Goal: Information Seeking & Learning: Understand process/instructions

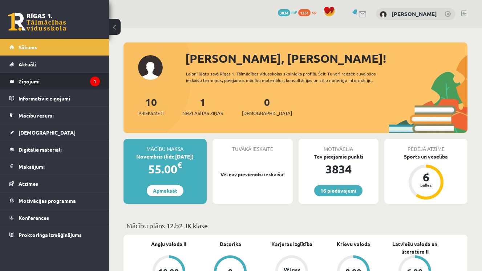
click at [49, 81] on legend "Ziņojumi 1" at bounding box center [59, 81] width 81 height 17
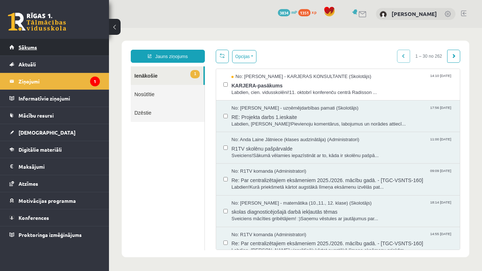
click at [37, 43] on link "Sākums" at bounding box center [54, 47] width 90 height 17
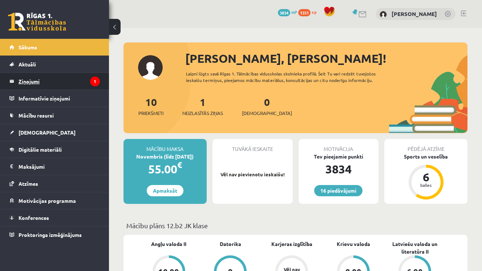
click at [63, 78] on legend "Ziņojumi 1" at bounding box center [59, 81] width 81 height 17
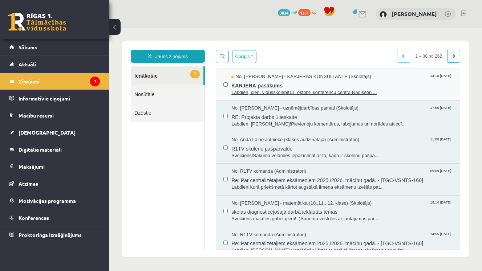
click at [241, 75] on span "No: [PERSON_NAME] - KARJERAS KONSULTANTE (Skolotājs)" at bounding box center [301, 76] width 140 height 7
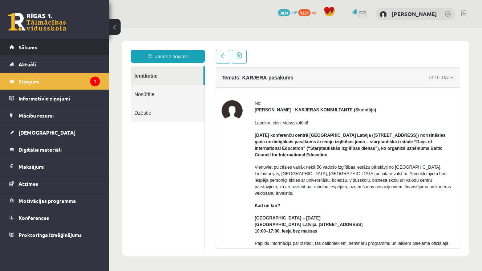
click at [58, 50] on link "Sākums" at bounding box center [54, 47] width 90 height 17
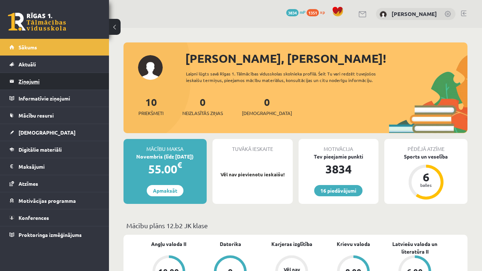
click at [56, 83] on legend "Ziņojumi 0" at bounding box center [59, 81] width 81 height 17
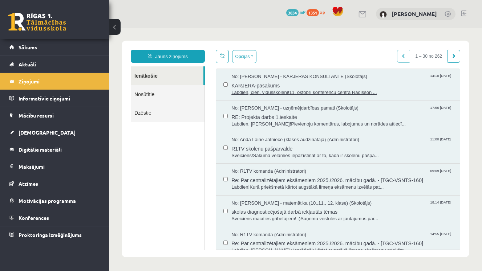
click at [274, 88] on span "KARJERA-pasākums" at bounding box center [341, 84] width 221 height 9
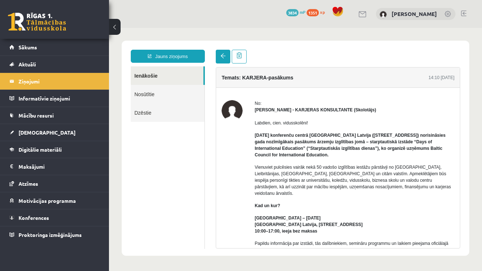
click at [217, 57] on link at bounding box center [223, 57] width 15 height 14
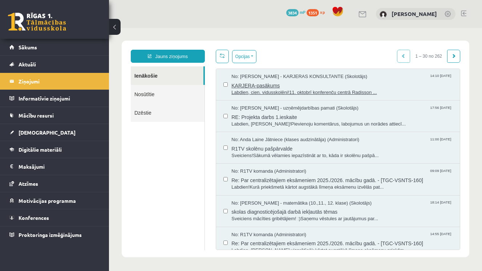
click at [250, 82] on span "KARJERA-pasākums" at bounding box center [341, 84] width 221 height 9
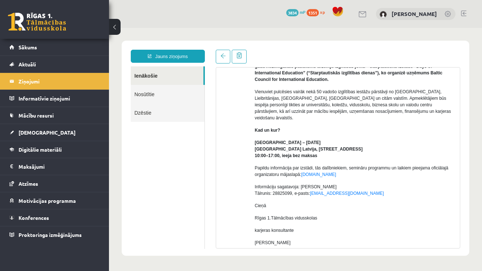
scroll to position [75, 0]
click at [224, 61] on link at bounding box center [223, 57] width 15 height 14
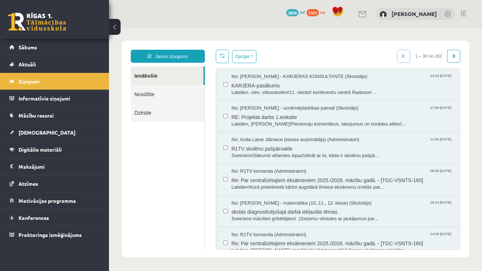
scroll to position [0, 0]
click at [24, 36] on div "16 Dāvanas 3834 mP 1351 xp" at bounding box center [54, 19] width 109 height 39
click at [28, 45] on span "Sākums" at bounding box center [28, 47] width 19 height 7
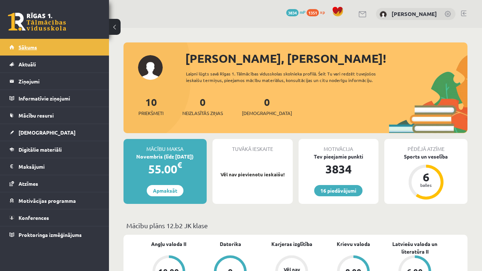
click at [33, 49] on span "Sākums" at bounding box center [28, 47] width 19 height 7
click at [49, 126] on link "[DEMOGRAPHIC_DATA]" at bounding box center [54, 132] width 90 height 17
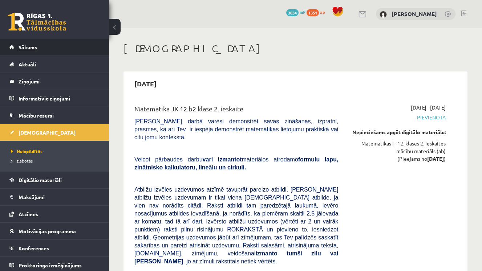
click at [63, 49] on link "Sākums" at bounding box center [54, 47] width 90 height 17
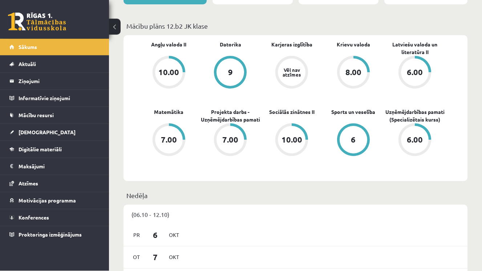
scroll to position [199, 0]
click at [82, 79] on legend "Ziņojumi 0" at bounding box center [59, 81] width 81 height 17
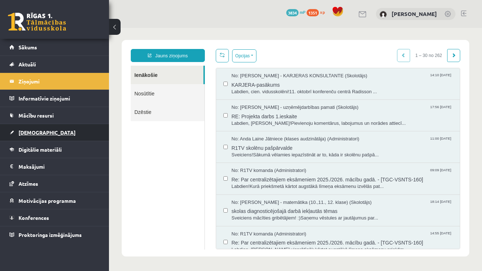
click at [48, 131] on link "[DEMOGRAPHIC_DATA]" at bounding box center [54, 132] width 90 height 17
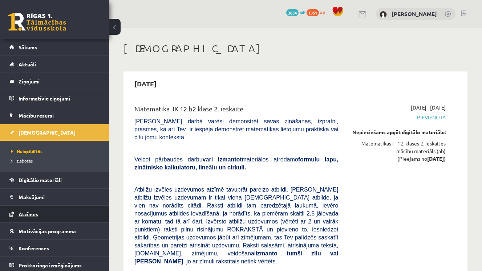
click at [63, 218] on link "Atzīmes" at bounding box center [54, 214] width 90 height 17
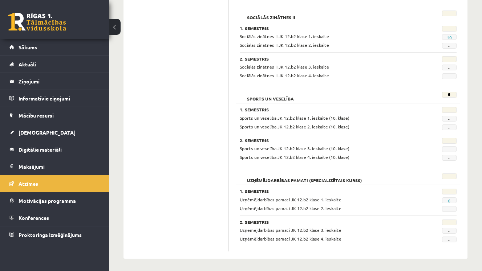
scroll to position [598, 0]
click at [449, 199] on link "6" at bounding box center [449, 201] width 3 height 6
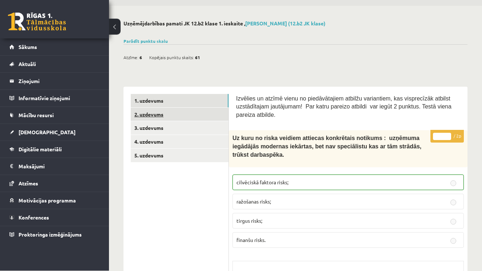
scroll to position [23, 0]
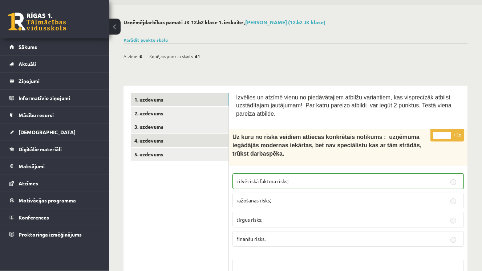
click at [202, 137] on link "4. uzdevums" at bounding box center [180, 140] width 98 height 13
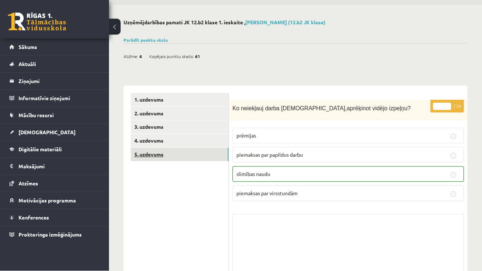
click at [201, 148] on link "5. uzdevums" at bounding box center [180, 154] width 98 height 13
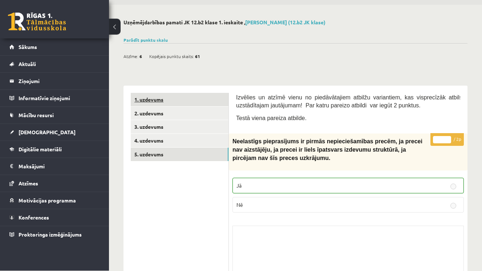
click at [199, 97] on link "1. uzdevums" at bounding box center [180, 99] width 98 height 13
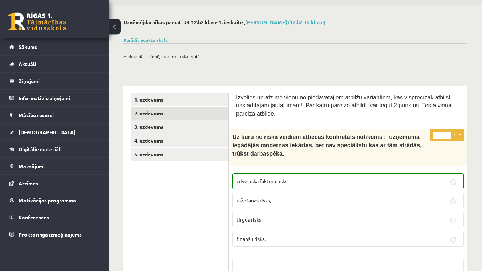
click at [213, 111] on link "2. uzdevums" at bounding box center [180, 113] width 98 height 13
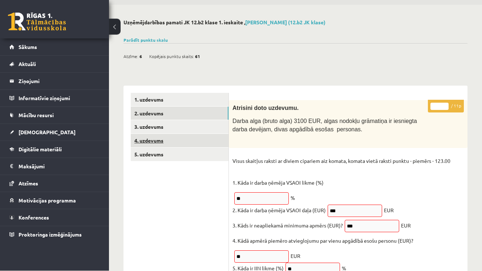
click at [211, 140] on link "4. uzdevums" at bounding box center [180, 140] width 98 height 13
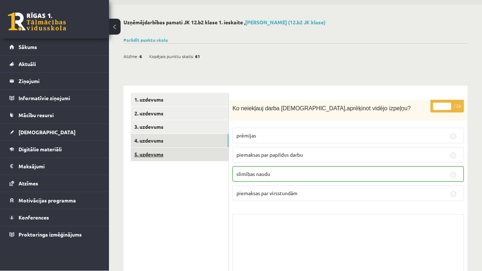
click at [212, 151] on link "5. uzdevums" at bounding box center [180, 154] width 98 height 13
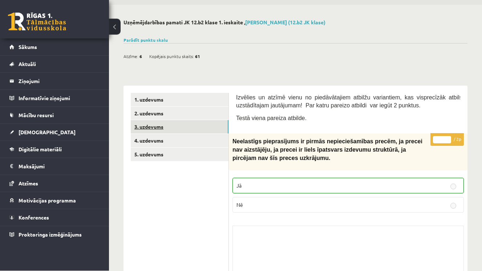
click at [194, 124] on link "3. uzdevums" at bounding box center [180, 127] width 98 height 13
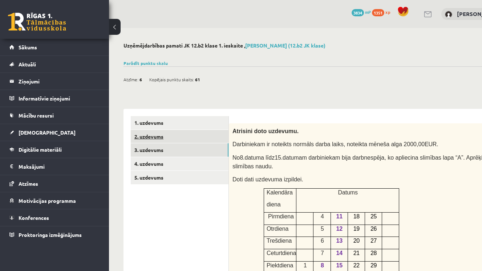
scroll to position [0, 0]
click at [203, 131] on link "2. uzdevums" at bounding box center [180, 136] width 98 height 13
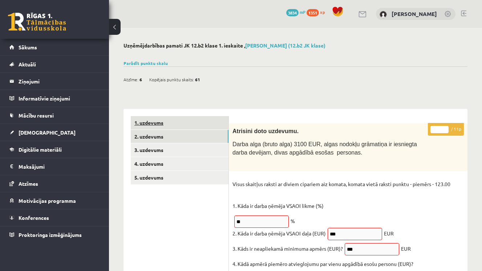
click at [220, 124] on link "1. uzdevums" at bounding box center [180, 122] width 98 height 13
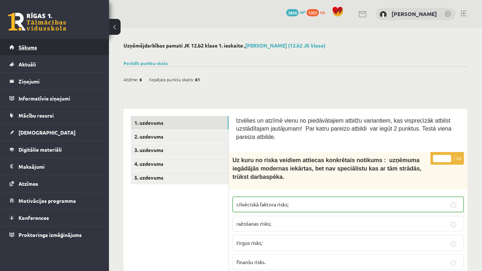
click at [70, 46] on link "Sākums" at bounding box center [54, 47] width 90 height 17
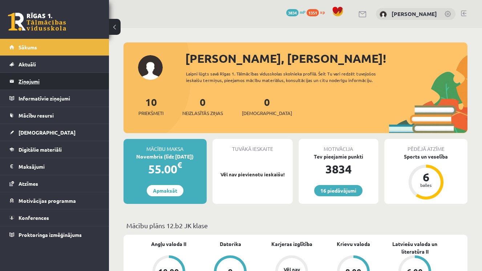
click at [72, 89] on legend "Ziņojumi 0" at bounding box center [59, 81] width 81 height 17
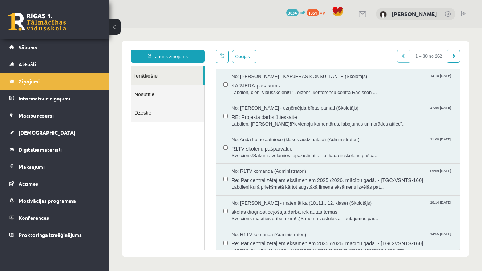
click at [150, 97] on link "Nosūtītie" at bounding box center [168, 94] width 74 height 19
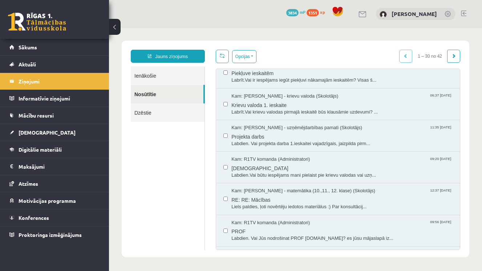
scroll to position [235, 0]
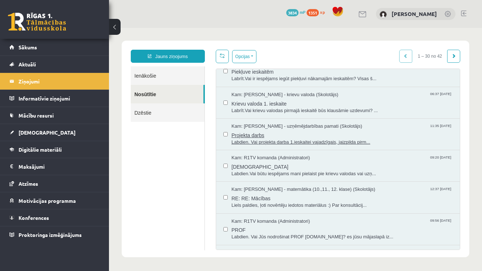
click at [288, 130] on span "Projekta darbs" at bounding box center [341, 134] width 221 height 9
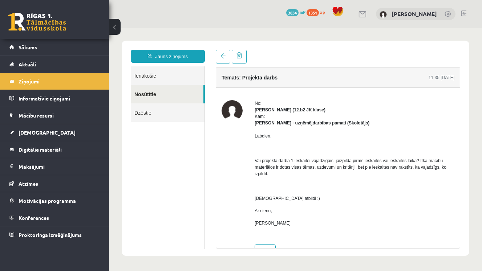
scroll to position [0, 0]
click at [143, 75] on link "Ienākošie" at bounding box center [168, 75] width 74 height 19
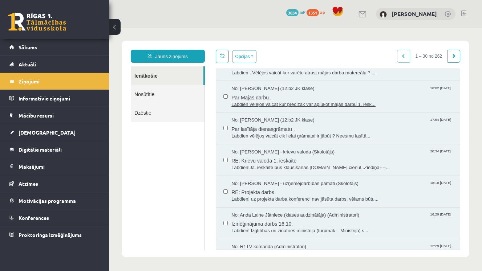
scroll to position [573, 0]
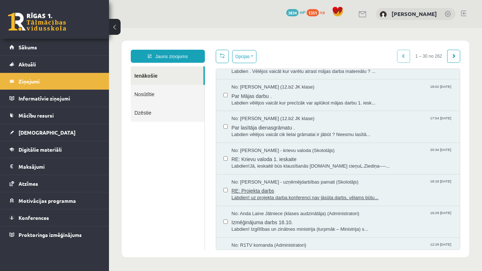
click at [332, 185] on span "RE: Projekta darbs" at bounding box center [341, 189] width 221 height 9
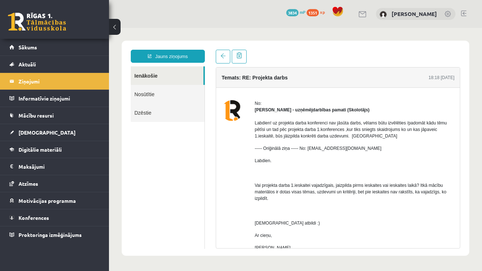
scroll to position [0, 0]
click at [71, 48] on link "Sākums" at bounding box center [54, 47] width 90 height 17
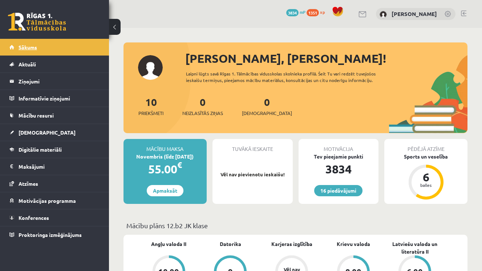
click at [21, 45] on span "Sākums" at bounding box center [28, 47] width 19 height 7
click at [60, 47] on link "Sākums" at bounding box center [54, 47] width 90 height 17
click at [48, 86] on legend "Ziņojumi 0" at bounding box center [59, 81] width 81 height 17
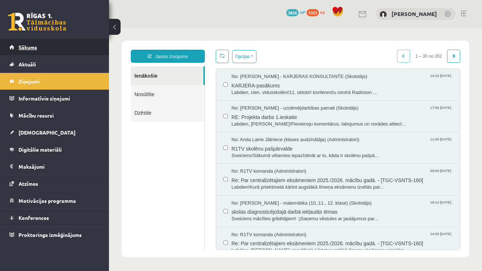
click at [86, 51] on link "Sākums" at bounding box center [54, 47] width 90 height 17
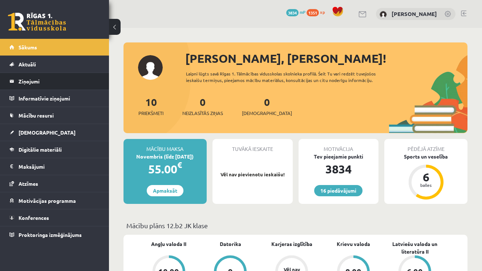
click at [72, 90] on li "Ziņojumi 0" at bounding box center [54, 81] width 109 height 17
click at [60, 85] on legend "Ziņojumi 0" at bounding box center [59, 81] width 81 height 17
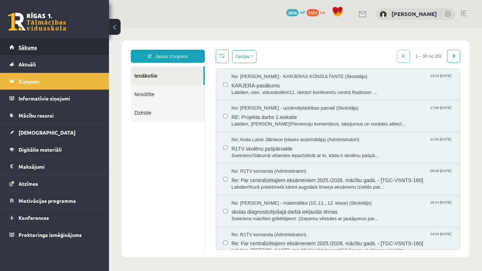
click at [54, 53] on link "Sākums" at bounding box center [54, 47] width 90 height 17
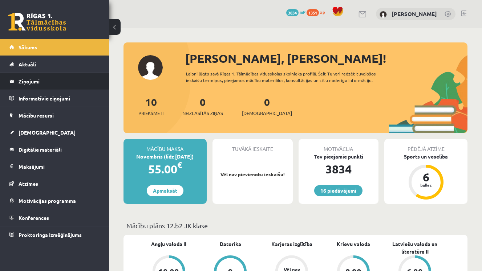
click at [52, 87] on legend "Ziņojumi 0" at bounding box center [59, 81] width 81 height 17
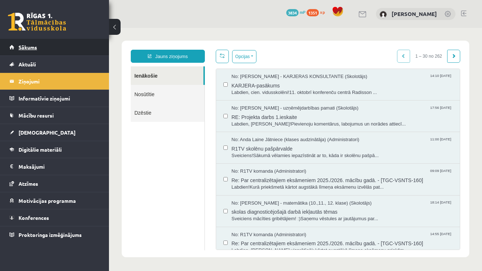
click at [57, 47] on link "Sākums" at bounding box center [54, 47] width 90 height 17
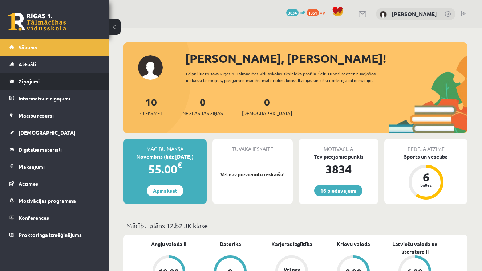
click at [86, 79] on legend "Ziņojumi 0" at bounding box center [59, 81] width 81 height 17
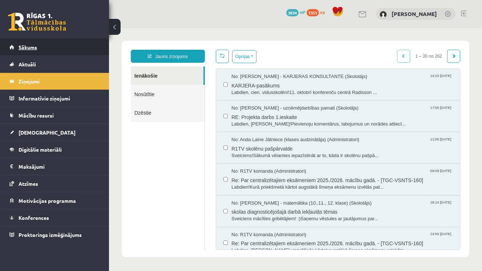
click at [74, 42] on link "Sākums" at bounding box center [54, 47] width 90 height 17
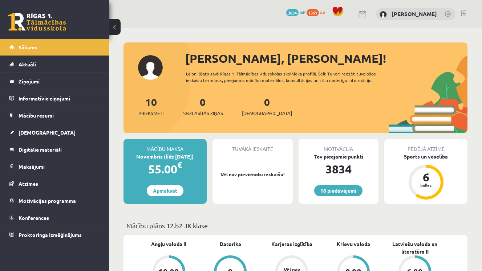
click at [75, 49] on link "Sākums" at bounding box center [54, 47] width 90 height 17
click at [69, 86] on legend "Ziņojumi 0" at bounding box center [59, 81] width 81 height 17
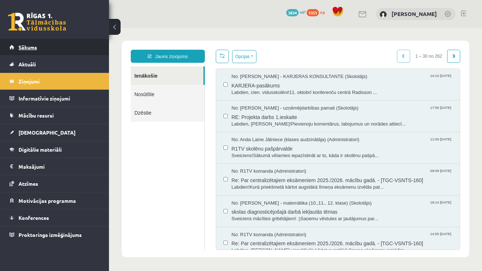
click at [28, 50] on span "Sākums" at bounding box center [28, 47] width 19 height 7
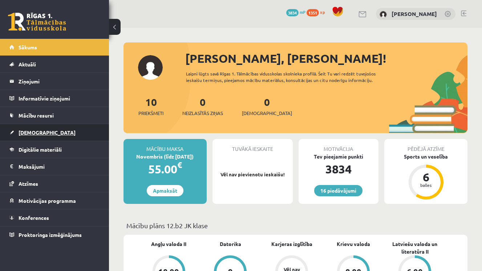
click at [36, 132] on span "[DEMOGRAPHIC_DATA]" at bounding box center [47, 132] width 57 height 7
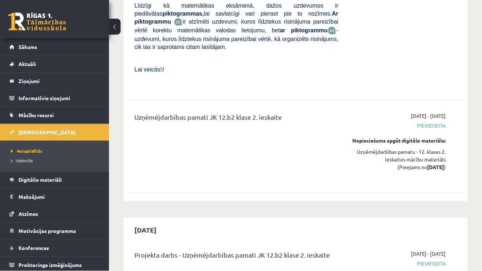
scroll to position [316, 0]
click at [41, 49] on link "Sākums" at bounding box center [54, 47] width 90 height 17
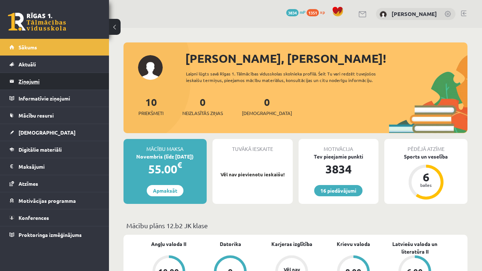
click at [56, 76] on legend "Ziņojumi 0" at bounding box center [59, 81] width 81 height 17
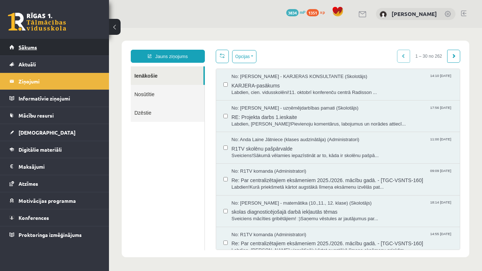
click at [46, 50] on link "Sākums" at bounding box center [54, 47] width 90 height 17
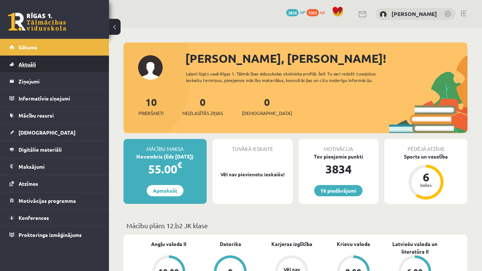
click at [50, 70] on link "Aktuāli" at bounding box center [54, 64] width 90 height 17
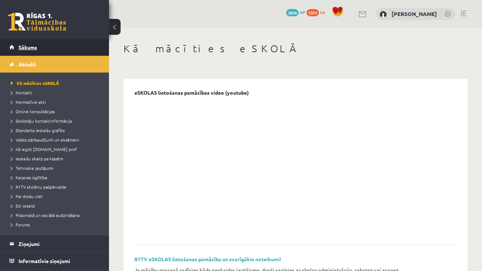
click at [69, 43] on link "Sākums" at bounding box center [54, 47] width 90 height 17
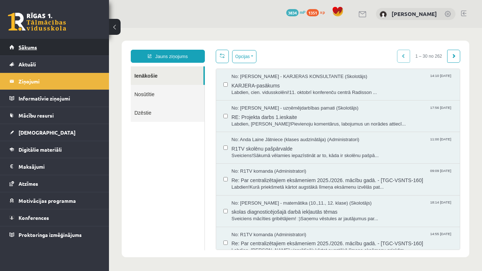
click at [77, 50] on link "Sākums" at bounding box center [54, 47] width 90 height 17
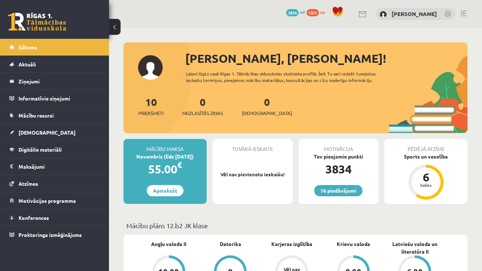
click at [162, 2] on div "16 Dāvanas 3834 mP 1351 xp Amanda Lorberga" at bounding box center [295, 14] width 373 height 28
click at [73, 134] on link "[DEMOGRAPHIC_DATA]" at bounding box center [54, 132] width 90 height 17
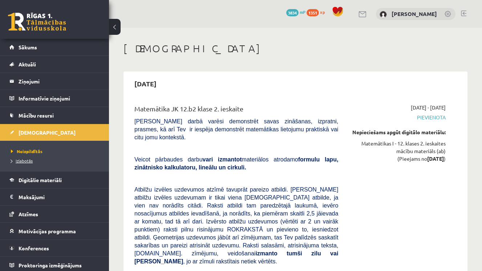
click at [52, 163] on link "Izlabotās" at bounding box center [56, 161] width 91 height 7
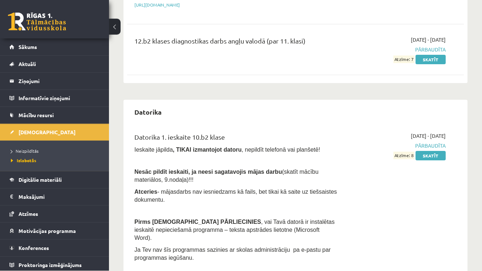
scroll to position [221, 0]
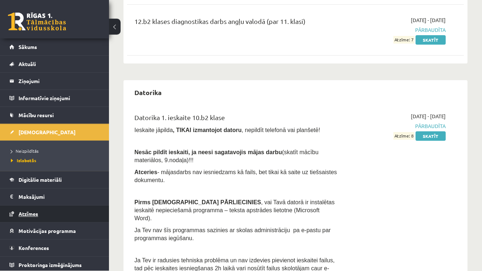
click at [66, 212] on link "Atzīmes" at bounding box center [54, 214] width 90 height 17
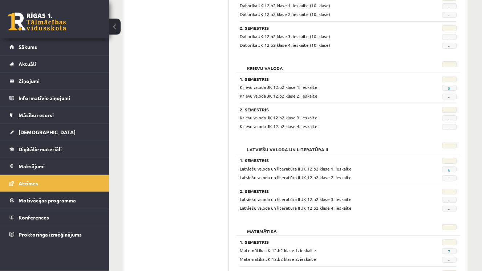
click at [450, 169] on span "6" at bounding box center [449, 170] width 15 height 6
click at [450, 169] on link "6" at bounding box center [449, 170] width 3 height 6
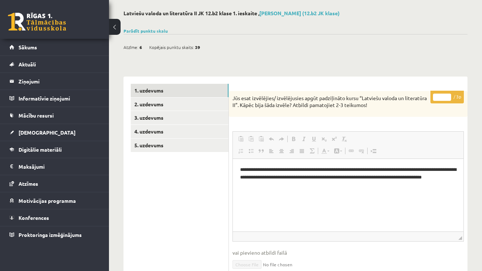
scroll to position [30, 0]
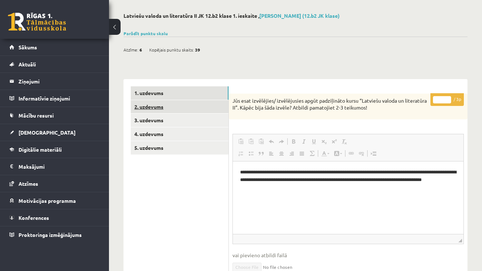
click at [220, 106] on link "2. uzdevums" at bounding box center [180, 106] width 98 height 13
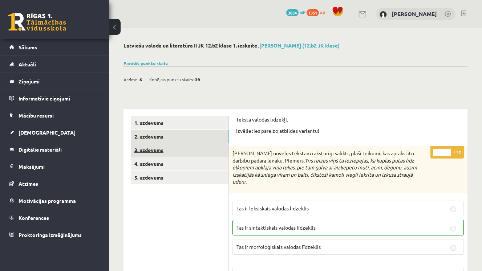
scroll to position [0, 0]
click at [178, 148] on link "3. uzdevums" at bounding box center [180, 149] width 98 height 13
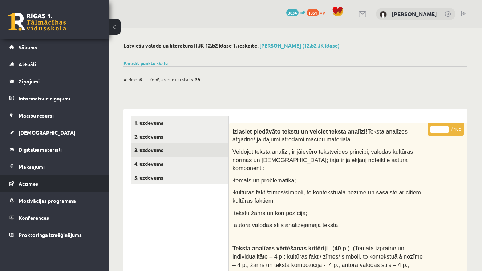
click at [36, 188] on link "Atzīmes" at bounding box center [54, 183] width 90 height 17
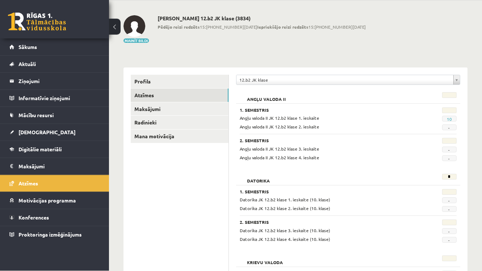
scroll to position [27, 0]
click at [450, 121] on link "10" at bounding box center [448, 120] width 5 height 6
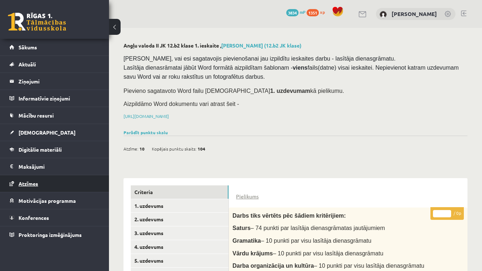
click at [45, 189] on link "Atzīmes" at bounding box center [54, 183] width 90 height 17
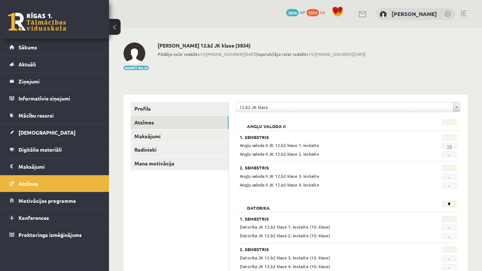
click at [449, 146] on link "10" at bounding box center [448, 146] width 5 height 6
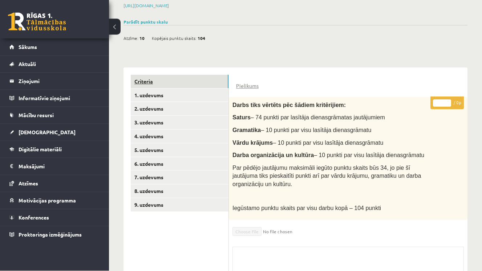
scroll to position [111, 0]
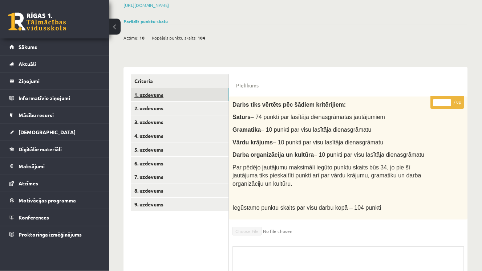
click at [151, 89] on link "1. uzdevums" at bounding box center [180, 95] width 98 height 13
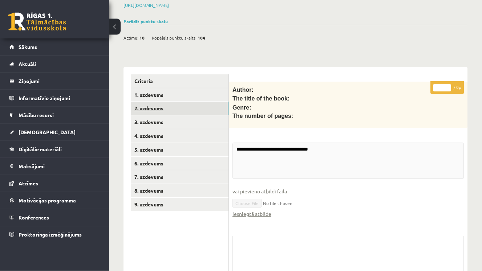
click at [160, 107] on link "2. uzdevums" at bounding box center [180, 108] width 98 height 13
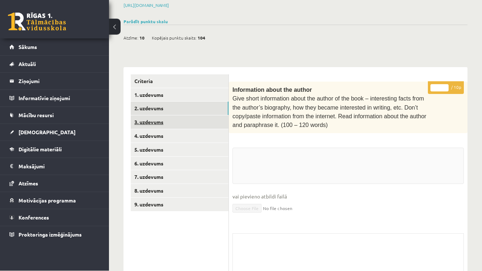
click at [166, 122] on link "3. uzdevums" at bounding box center [180, 122] width 98 height 13
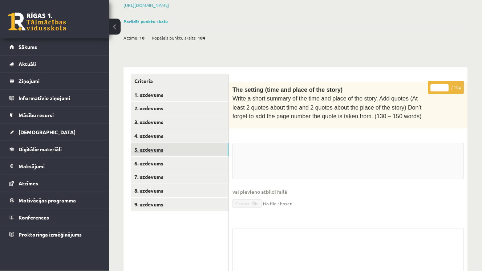
click at [177, 145] on link "5. uzdevums" at bounding box center [180, 149] width 98 height 13
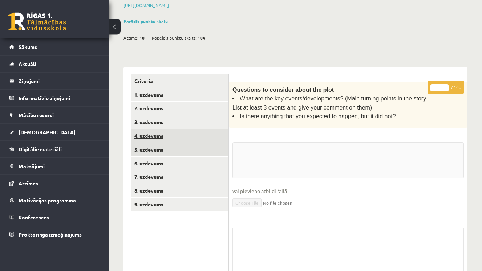
click at [165, 136] on link "4. uzdevums" at bounding box center [180, 136] width 98 height 13
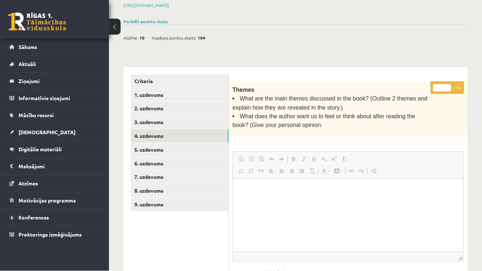
scroll to position [0, 0]
click at [37, 47] on span "Sākums" at bounding box center [28, 47] width 19 height 7
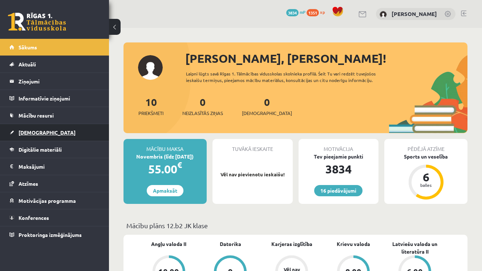
click at [83, 137] on link "[DEMOGRAPHIC_DATA]" at bounding box center [54, 132] width 90 height 17
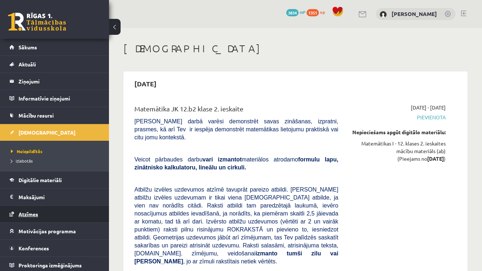
click at [39, 216] on link "Atzīmes" at bounding box center [54, 214] width 90 height 17
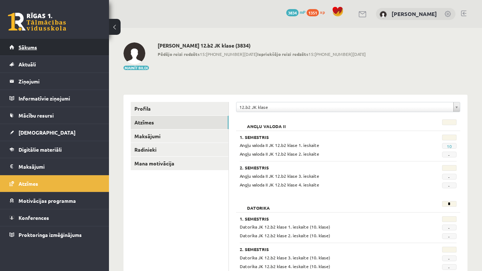
click at [43, 47] on link "Sākums" at bounding box center [54, 47] width 90 height 17
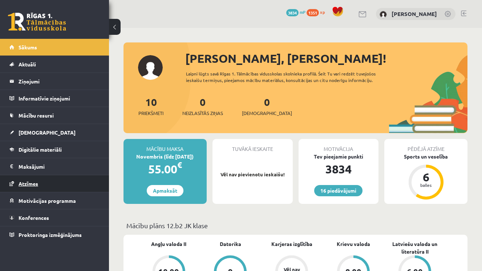
click at [42, 185] on link "Atzīmes" at bounding box center [54, 183] width 90 height 17
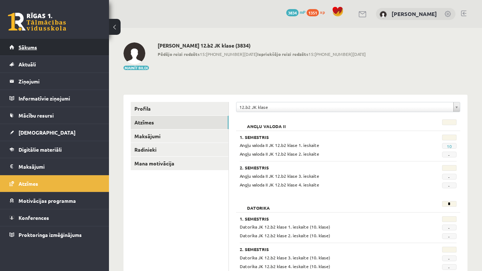
click at [40, 52] on link "Sākums" at bounding box center [54, 47] width 90 height 17
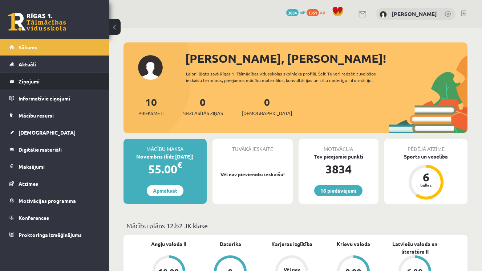
click at [50, 77] on legend "Ziņojumi 0" at bounding box center [59, 81] width 81 height 17
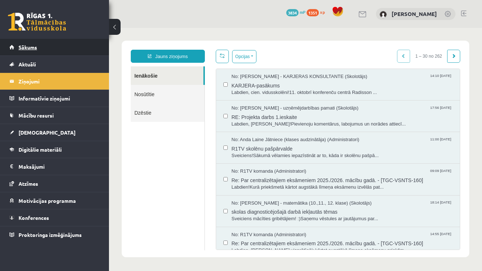
click at [28, 52] on link "Sākums" at bounding box center [54, 47] width 90 height 17
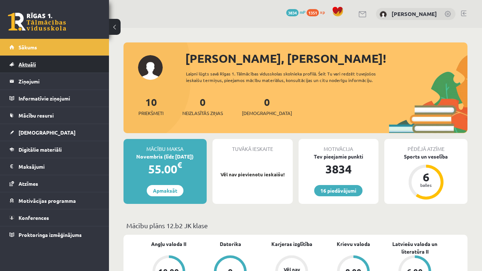
click at [33, 66] on span "Aktuāli" at bounding box center [27, 64] width 17 height 7
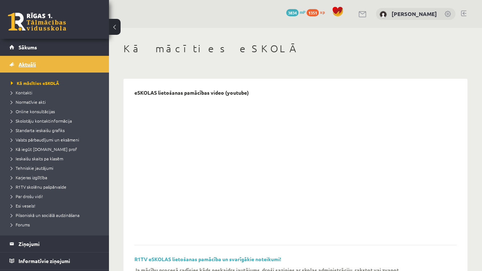
click at [33, 66] on span "Aktuāli" at bounding box center [27, 64] width 17 height 7
click at [24, 49] on span "Sākums" at bounding box center [28, 47] width 19 height 7
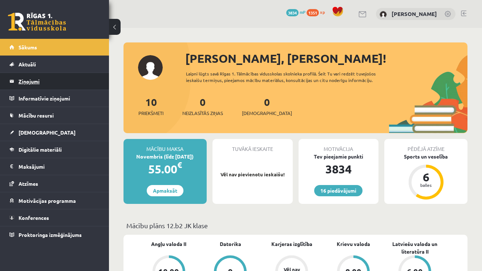
click at [53, 86] on legend "Ziņojumi 0" at bounding box center [59, 81] width 81 height 17
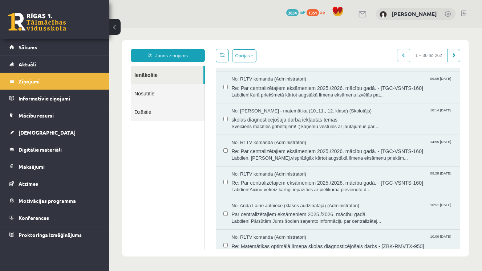
scroll to position [91, 0]
click at [167, 94] on link "Nosūtītie" at bounding box center [168, 93] width 74 height 19
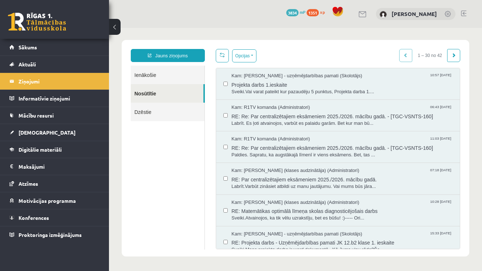
scroll to position [1, 0]
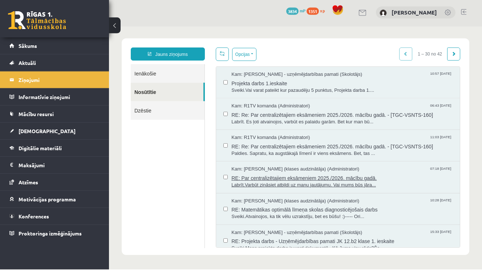
click at [269, 181] on span "Labrīt.Varbūt zināsiet atbildi uz manu jautājumu. Vai mums būs jāra..." at bounding box center [341, 184] width 221 height 7
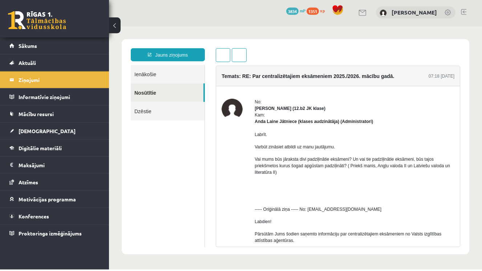
scroll to position [0, 0]
click at [225, 56] on span at bounding box center [222, 54] width 5 height 5
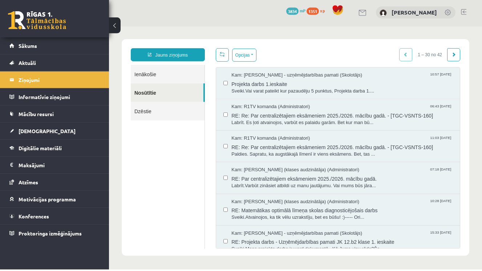
click at [203, 67] on link "Ienākošie" at bounding box center [168, 74] width 74 height 19
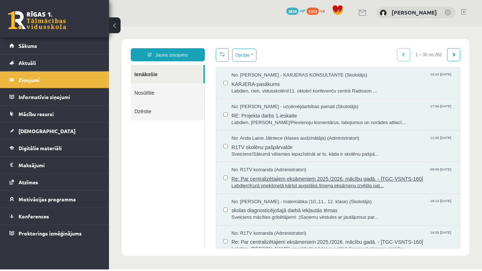
click at [247, 184] on span "Labdien!Kurā priekšmetā kārtot augstākā līmeņa eksāmenu izvēlās pat..." at bounding box center [341, 185] width 221 height 7
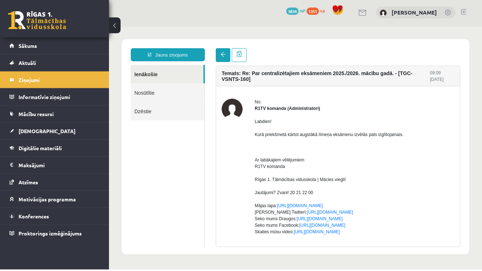
click at [224, 58] on link at bounding box center [223, 55] width 15 height 14
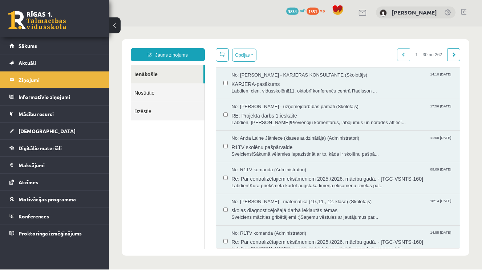
click at [224, 58] on link at bounding box center [222, 54] width 13 height 13
click at [184, 92] on link "Nosūtītie" at bounding box center [168, 92] width 74 height 19
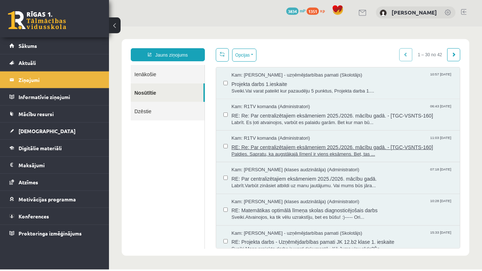
click at [257, 155] on span "Paldies. Sapratu, ka augstākajā līmenī ir viens eksāmens. Bet, tas ..." at bounding box center [341, 154] width 221 height 7
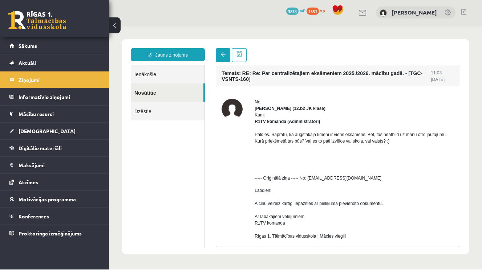
click at [224, 54] on span at bounding box center [222, 54] width 5 height 5
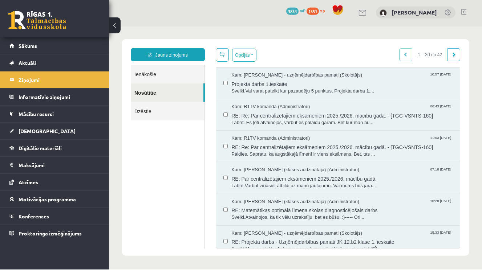
click at [183, 71] on link "Ienākošie" at bounding box center [168, 74] width 74 height 19
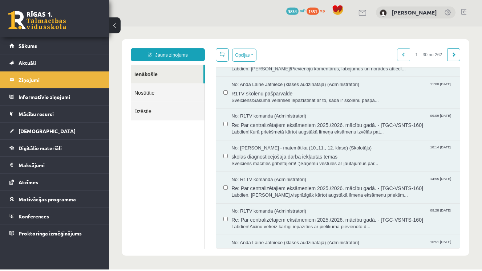
scroll to position [54, 0]
click at [359, 223] on span "Labdien!Aicinu vēlreiz kārtīgi iepazīties ar pielikumā pievienoto d..." at bounding box center [341, 226] width 221 height 7
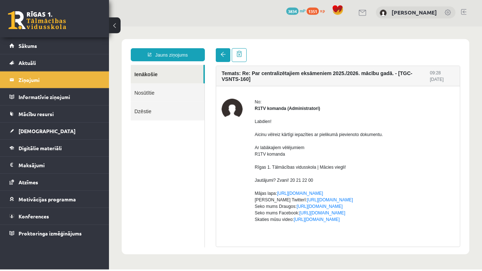
scroll to position [0, 0]
click at [225, 54] on span at bounding box center [222, 54] width 5 height 5
click at [191, 93] on link "Nosūtītie" at bounding box center [168, 92] width 74 height 19
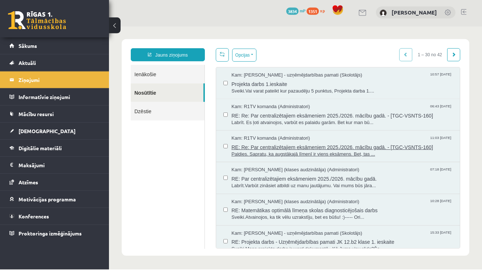
click at [250, 151] on span "Paldies. Sapratu, ka augstākajā līmenī ir viens eksāmens. Bet, tas ..." at bounding box center [341, 154] width 221 height 7
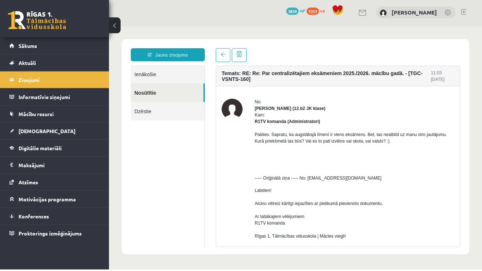
click at [174, 78] on link "Ienākošie" at bounding box center [168, 74] width 74 height 19
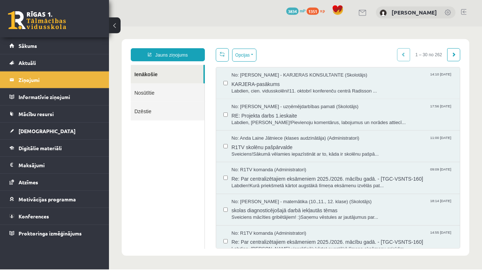
click at [161, 89] on link "Nosūtītie" at bounding box center [168, 92] width 74 height 19
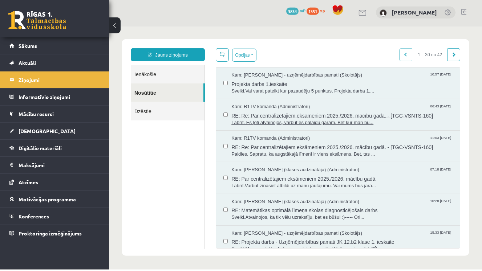
click at [267, 118] on span "RE: Re: Par centralizētajiem eksāmeniem 2025./2026. mācību gadā. - [TGC-VSNTS-1…" at bounding box center [341, 114] width 221 height 9
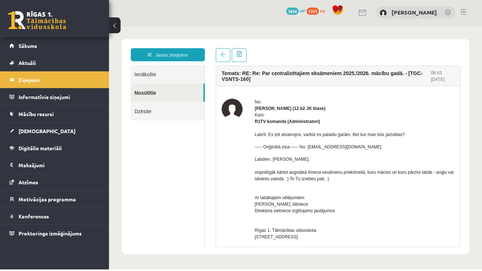
click at [190, 69] on link "Ienākošie" at bounding box center [168, 74] width 74 height 19
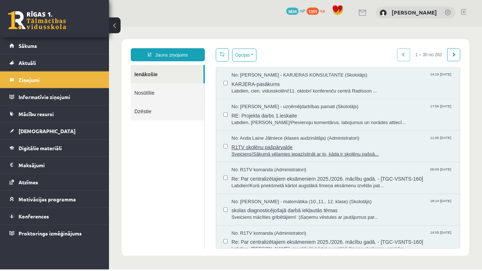
click at [289, 154] on span "Sveiciens!Sākumā vēlamies iepazīstināt ar to, kāda ir skolēnu pašpā..." at bounding box center [341, 154] width 221 height 7
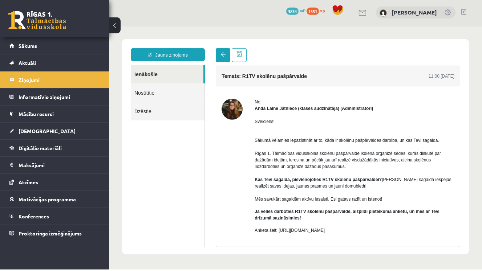
click at [223, 59] on link at bounding box center [223, 55] width 15 height 14
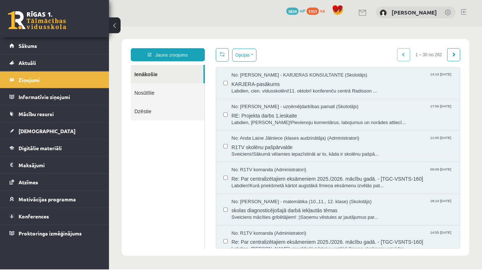
click at [188, 89] on link "Nosūtītie" at bounding box center [168, 92] width 74 height 19
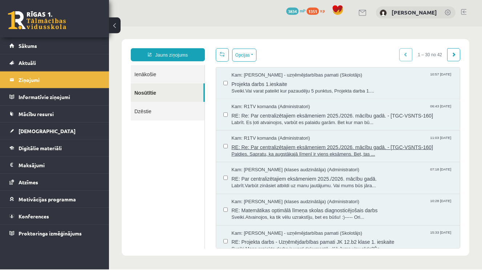
click at [275, 152] on span "Paldies. Sapratu, ka augstākajā līmenī ir viens eksāmens. Bet, tas ..." at bounding box center [341, 154] width 221 height 7
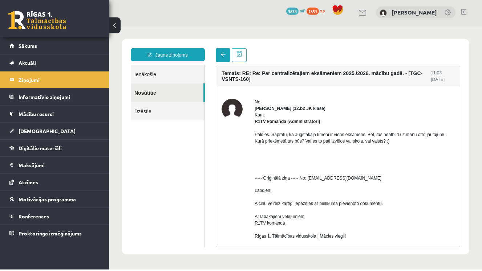
click at [220, 55] on link at bounding box center [223, 55] width 15 height 14
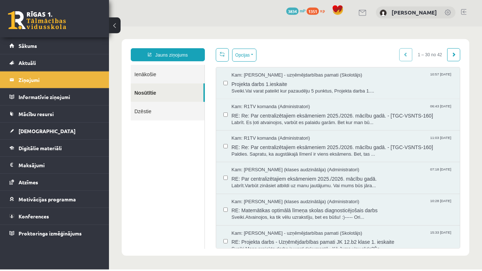
click at [201, 66] on link "Ienākošie" at bounding box center [168, 74] width 74 height 19
click at [203, 76] on link "Ienākošie" at bounding box center [168, 74] width 74 height 19
click at [166, 69] on link "Ienākošie" at bounding box center [168, 74] width 74 height 19
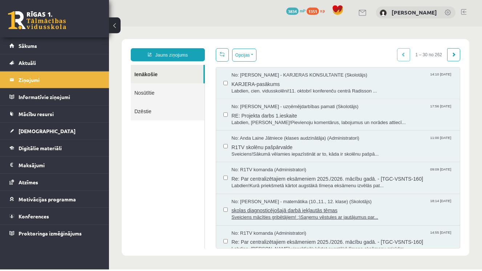
scroll to position [8, 0]
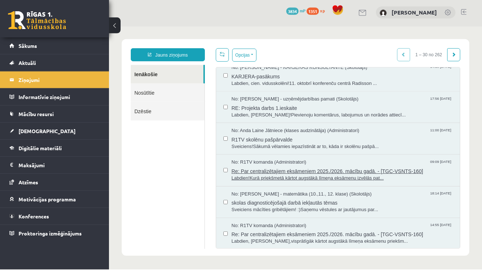
click at [320, 166] on span "Re: Par centralizētajiem eksāmeniem 2025./2026. mācību gadā. - [TGC-VSNTS-160]" at bounding box center [341, 170] width 221 height 9
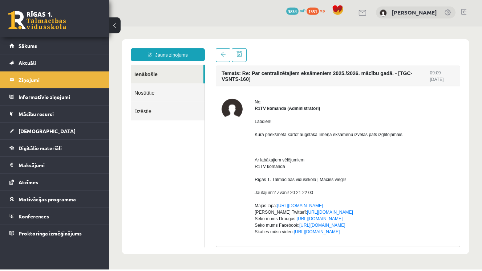
scroll to position [0, 0]
click at [225, 59] on link at bounding box center [223, 55] width 15 height 14
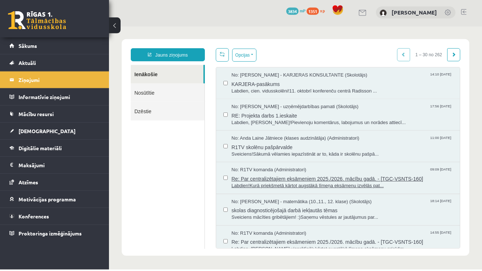
click at [267, 186] on span "Labdien!Kurā priekšmetā kārtot augstākā līmeņa eksāmenu izvēlās pat..." at bounding box center [341, 185] width 221 height 7
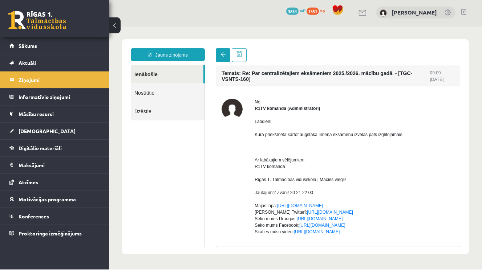
click at [224, 55] on span at bounding box center [222, 54] width 5 height 5
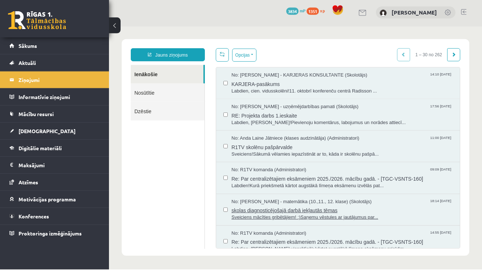
click at [285, 208] on span "skolas diagnosticējošajā darbā iekļautās tēmas" at bounding box center [341, 209] width 221 height 9
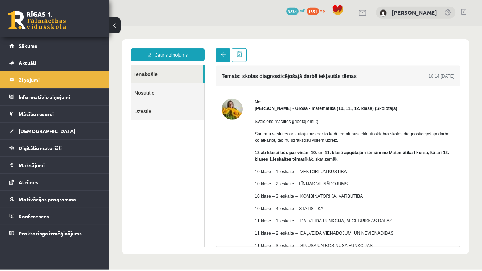
click at [225, 54] on span at bounding box center [222, 54] width 5 height 5
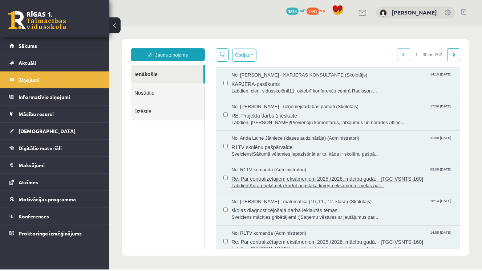
click at [270, 184] on span "Labdien!Kurā priekšmetā kārtot augstākā līmeņa eksāmenu izvēlās pat..." at bounding box center [341, 185] width 221 height 7
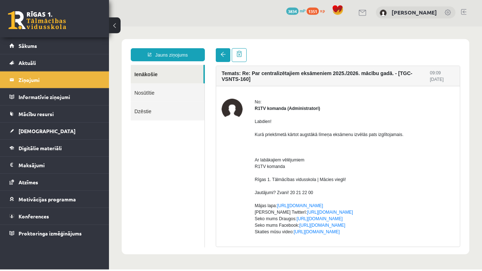
click at [224, 54] on span at bounding box center [222, 54] width 5 height 5
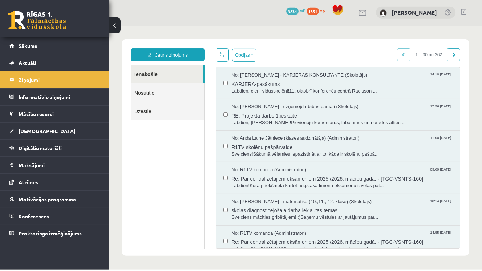
click at [225, 53] on link at bounding box center [222, 54] width 13 height 13
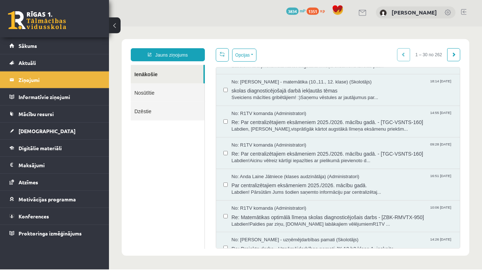
scroll to position [120, 0]
click at [286, 157] on span "Labdien!Aicinu vēlreiz kārtīgi iepazīties ar pielikumā pievienoto d..." at bounding box center [341, 160] width 221 height 7
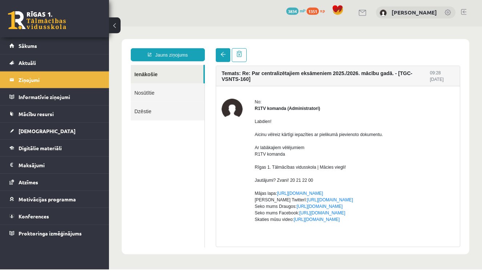
scroll to position [0, 0]
click at [223, 57] on link at bounding box center [223, 55] width 15 height 14
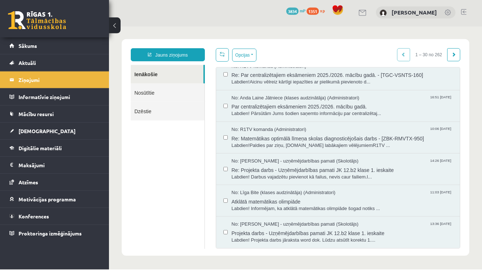
scroll to position [192, 0]
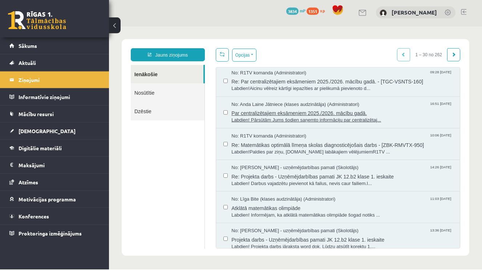
click at [324, 111] on span "Par centralizētajiem eksāmeniem 2025./2026. mācību gadā." at bounding box center [341, 111] width 221 height 9
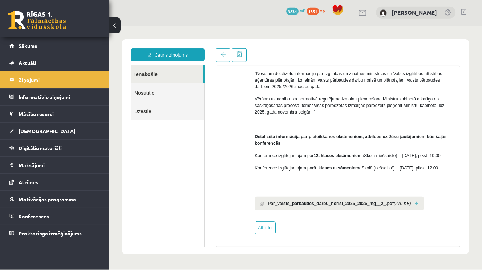
scroll to position [92, 0]
click at [429, 194] on ul "Par_valsts_parbaudes_darbu_norisi_2025_2026_mg__2_.pdf (270 KB)" at bounding box center [354, 201] width 200 height 17
click at [418, 202] on link at bounding box center [416, 203] width 4 height 5
click at [164, 92] on link "Nosūtītie" at bounding box center [168, 92] width 74 height 19
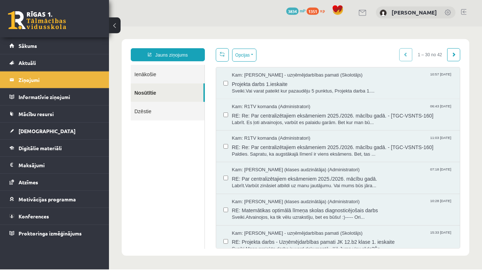
scroll to position [0, 0]
click at [178, 77] on link "Ienākošie" at bounding box center [168, 74] width 74 height 19
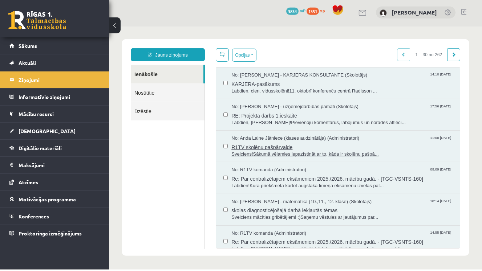
click at [284, 185] on span "Labdien!Kurā priekšmetā kārtot augstākā līmeņa eksāmenu izvēlās pat..." at bounding box center [341, 185] width 221 height 7
